Goal: Task Accomplishment & Management: Use online tool/utility

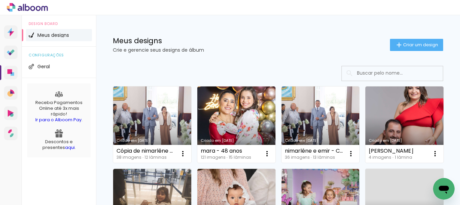
click at [163, 119] on link "Criado em [DATE]" at bounding box center [152, 124] width 78 height 76
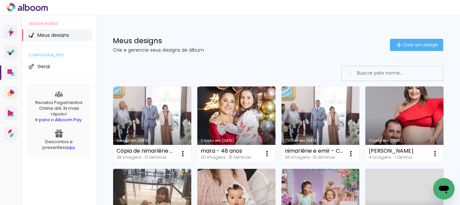
click at [149, 111] on link "Criado em [DATE]" at bounding box center [152, 124] width 78 height 76
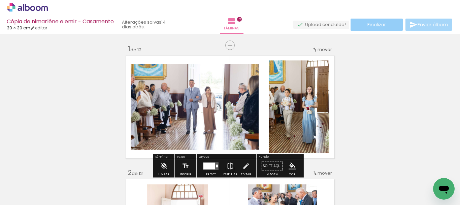
click at [382, 25] on span "Finalizar" at bounding box center [377, 24] width 19 height 5
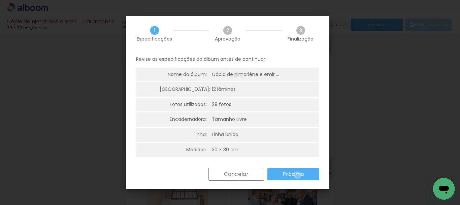
click at [0, 0] on slot "Próximo" at bounding box center [0, 0] width 0 height 0
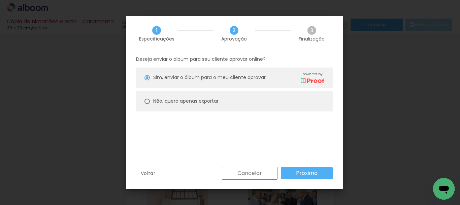
click at [226, 102] on paper-radio-button "Não, quero apenas exportar" at bounding box center [234, 101] width 197 height 20
type paper-radio-button "on"
click at [0, 0] on slot "Próximo" at bounding box center [0, 0] width 0 height 0
type input "Alta, 300 DPI"
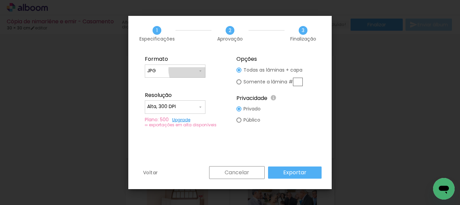
click at [201, 70] on iron-icon at bounding box center [200, 70] width 5 height 5
click at [201, 70] on paper-item "JPG" at bounding box center [175, 69] width 61 height 13
click at [201, 104] on span at bounding box center [200, 106] width 5 height 7
click at [201, 104] on paper-item "Alta, 300 DPI" at bounding box center [175, 105] width 61 height 13
click at [0, 0] on slot "Exportar" at bounding box center [0, 0] width 0 height 0
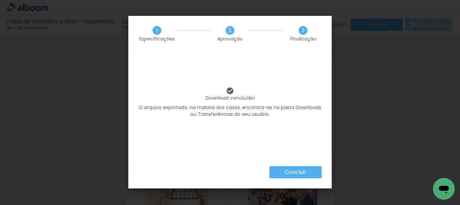
click at [0, 0] on slot "Concluir" at bounding box center [0, 0] width 0 height 0
